Goal: Information Seeking & Learning: Learn about a topic

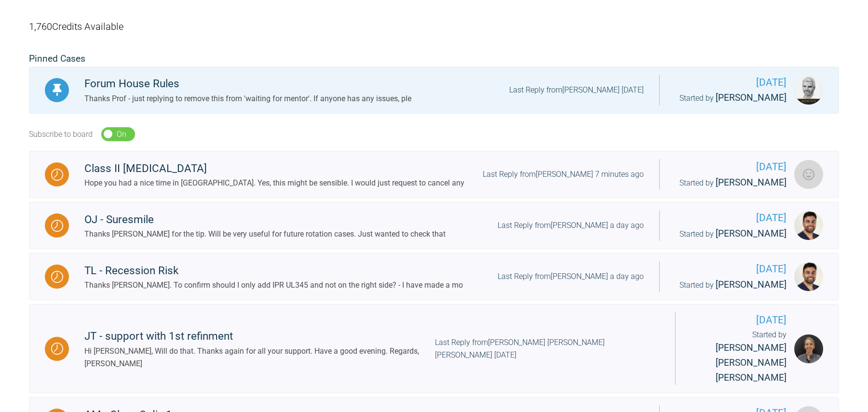
scroll to position [188, 0]
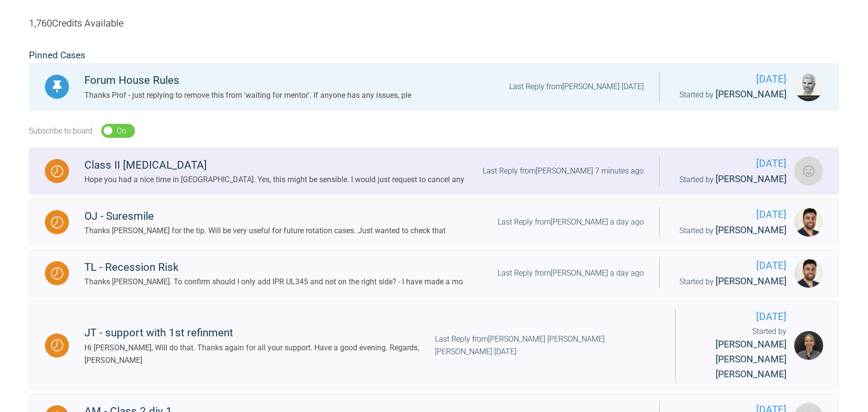
click at [294, 179] on div "Hope you had a nice time in [GEOGRAPHIC_DATA]. Yes, this might be sensible. I w…" at bounding box center [274, 180] width 380 height 13
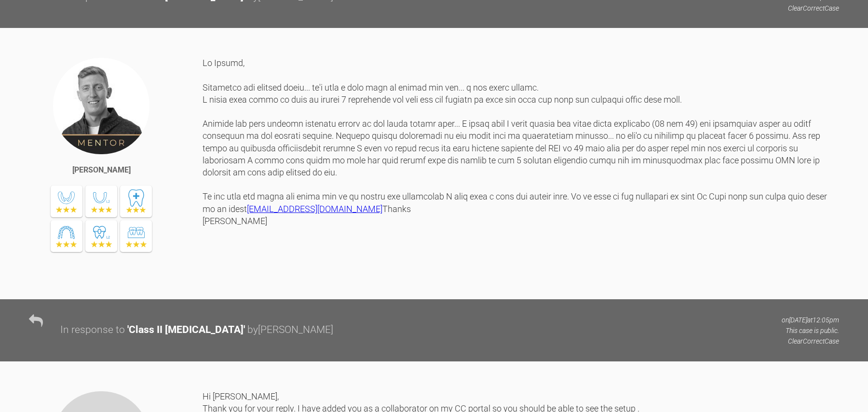
scroll to position [2344, 0]
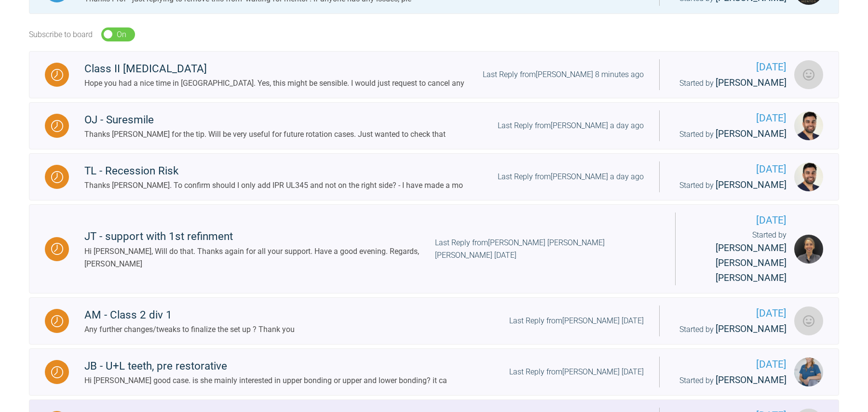
scroll to position [297, 0]
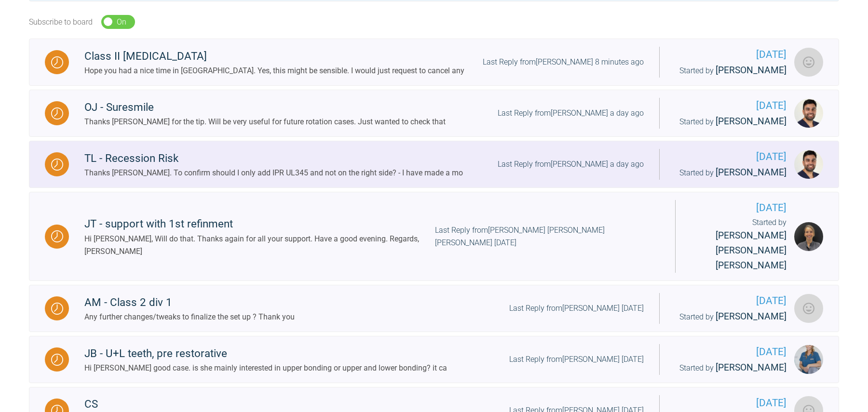
click at [240, 168] on div "Thanks [PERSON_NAME]. To confirm should I only add IPR UL345 and not on the rig…" at bounding box center [273, 173] width 379 height 13
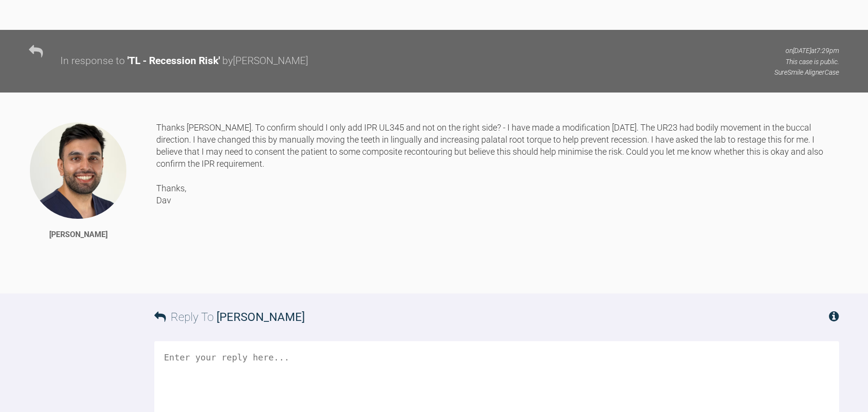
scroll to position [981, 0]
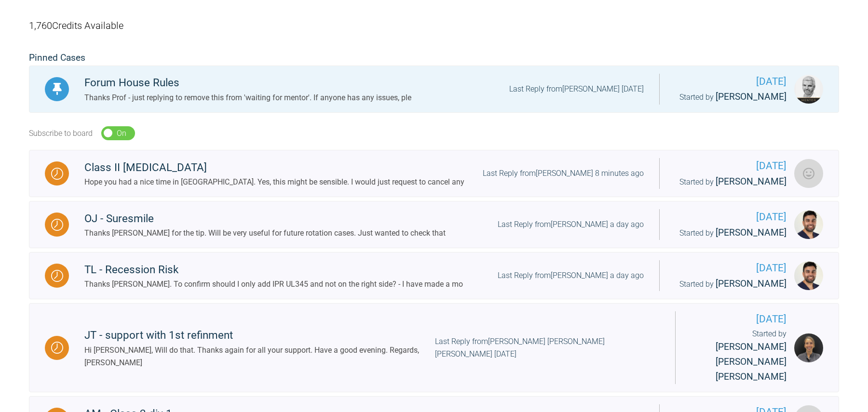
scroll to position [200, 0]
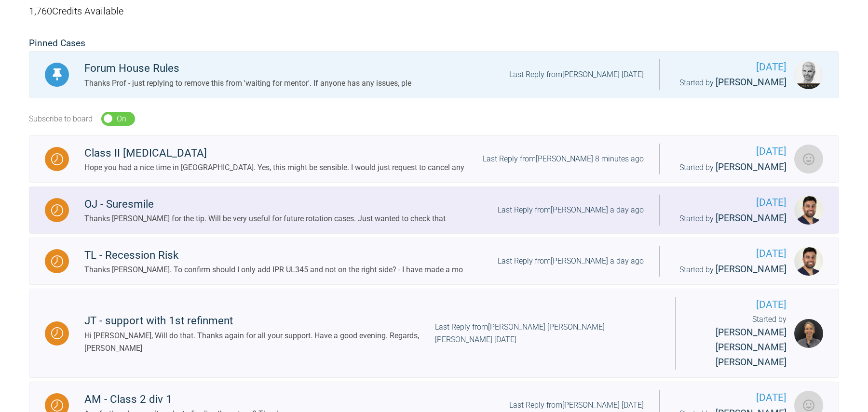
click at [182, 196] on div "OJ - Suresmile" at bounding box center [264, 204] width 361 height 17
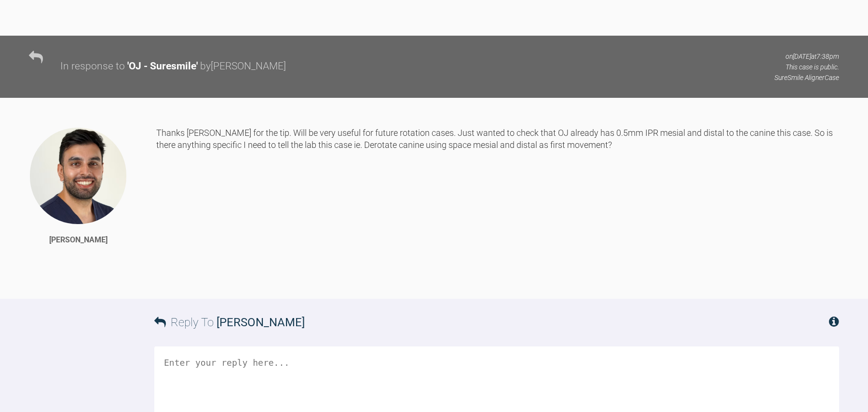
scroll to position [1604, 0]
